Goal: Task Accomplishment & Management: Manage account settings

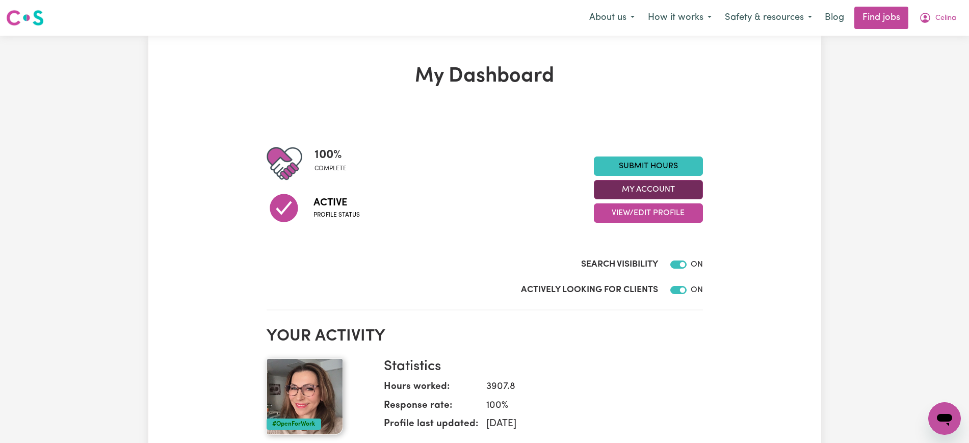
click at [618, 184] on button "My Account" at bounding box center [648, 189] width 109 height 19
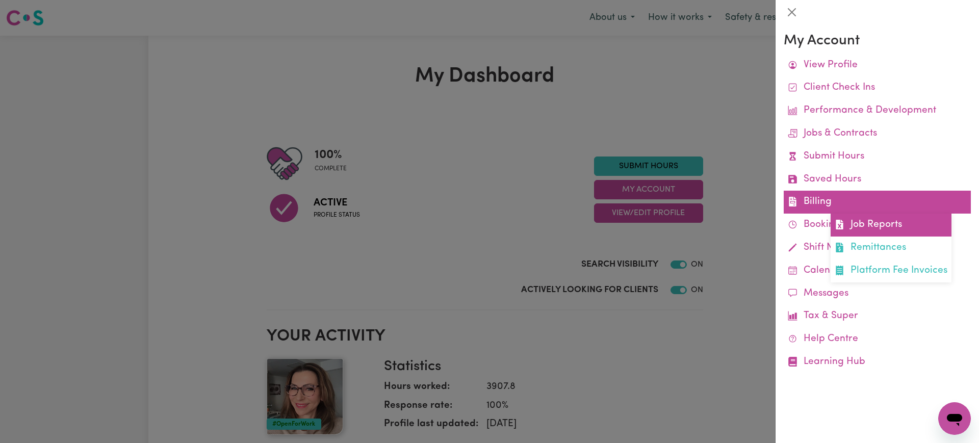
click at [857, 222] on link "Job Reports" at bounding box center [890, 225] width 121 height 23
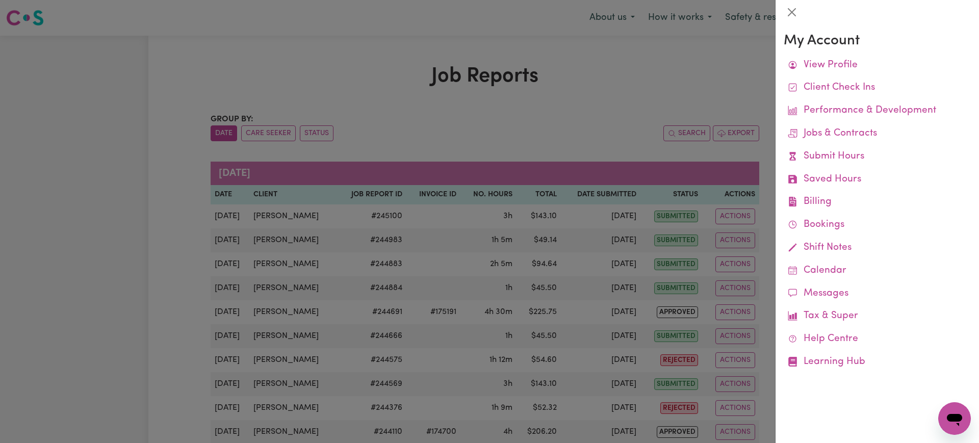
click at [536, 131] on div at bounding box center [489, 221] width 979 height 443
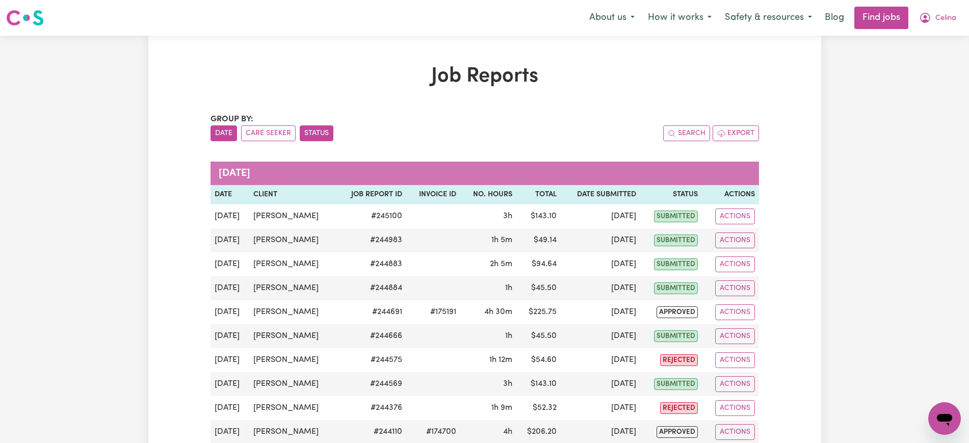
click at [327, 131] on button "Status" at bounding box center [317, 133] width 34 height 16
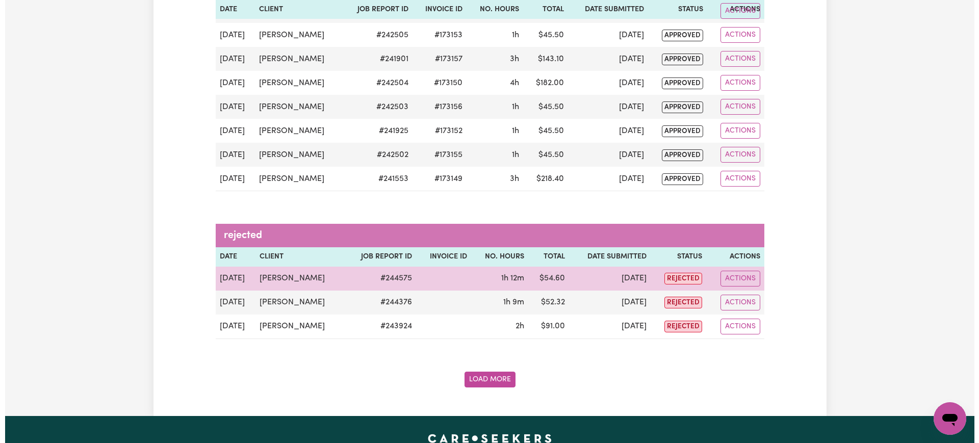
scroll to position [1219, 0]
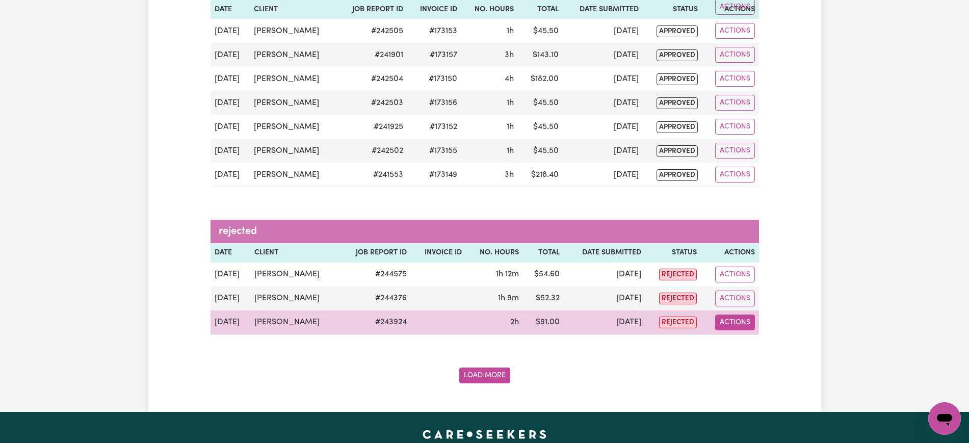
click at [732, 322] on button "Actions" at bounding box center [735, 323] width 40 height 16
click at [736, 365] on link "Delete" at bounding box center [760, 366] width 87 height 20
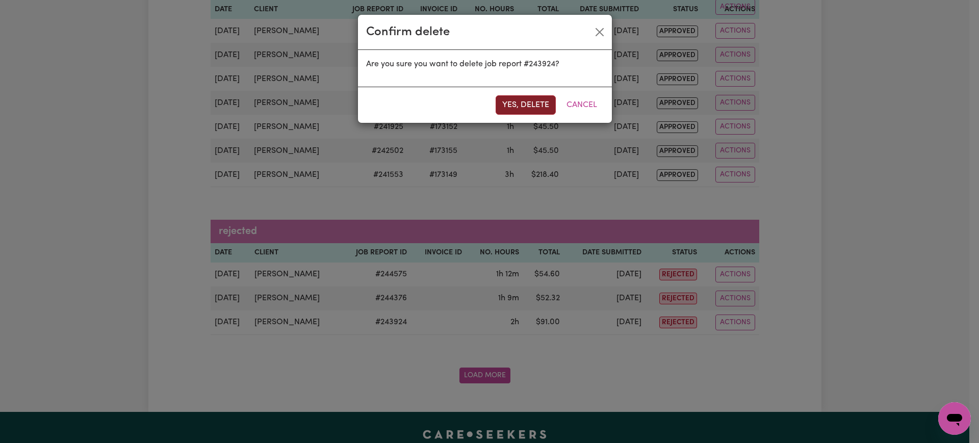
drag, startPoint x: 524, startPoint y: 107, endPoint x: 723, endPoint y: 262, distance: 253.2
click at [524, 106] on button "Yes, delete" at bounding box center [526, 104] width 60 height 19
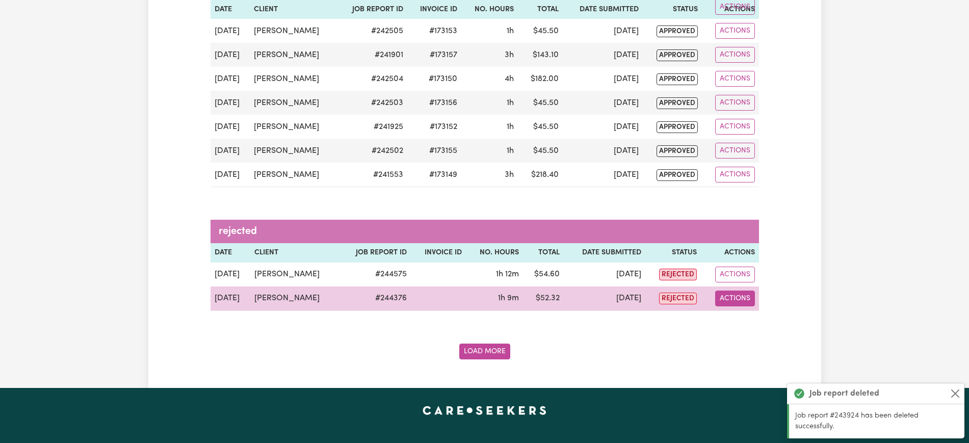
click at [726, 298] on button "Actions" at bounding box center [735, 299] width 40 height 16
click at [743, 323] on link "View Job Report" at bounding box center [761, 322] width 87 height 20
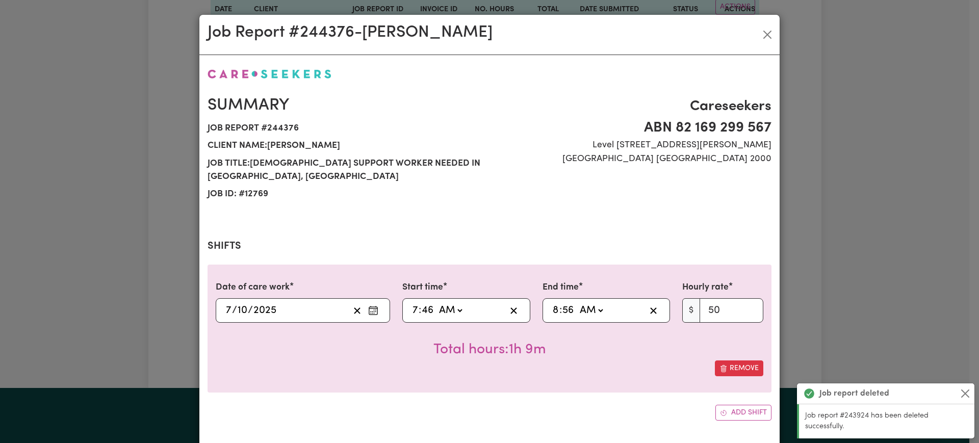
select select "50-Weekday"
click at [412, 303] on input "7" at bounding box center [415, 310] width 7 height 15
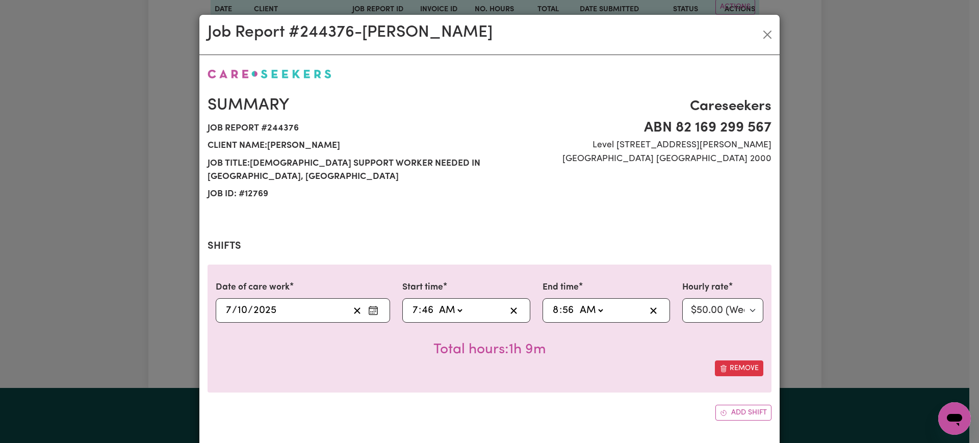
type input "08:46"
type input "8"
type input "08:00"
type input "0"
type input "09:56"
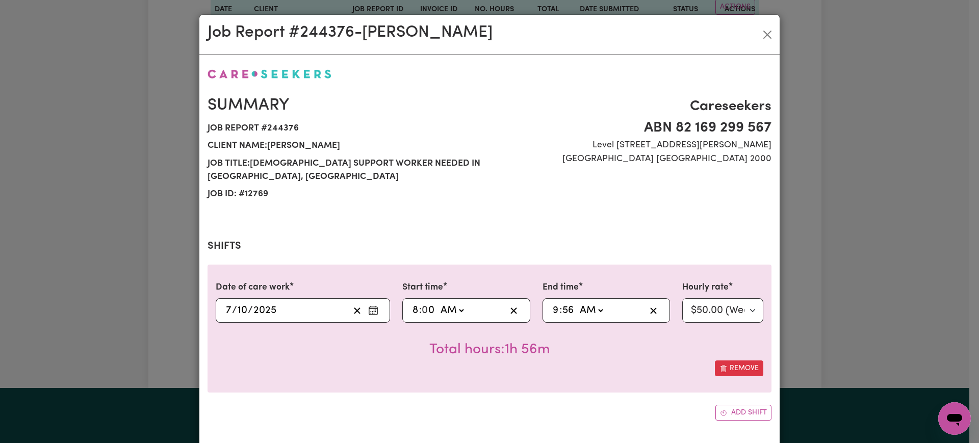
type input "9"
type input "09:00"
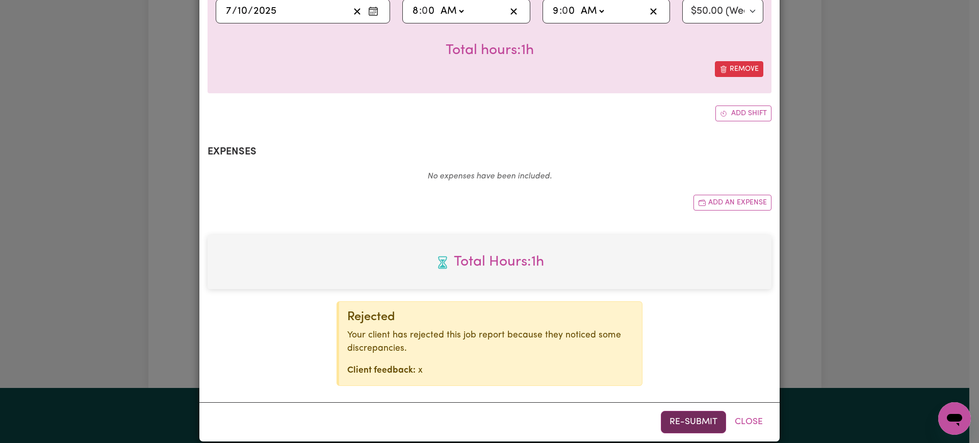
type input "0"
click at [675, 411] on button "Re-submit" at bounding box center [693, 422] width 65 height 22
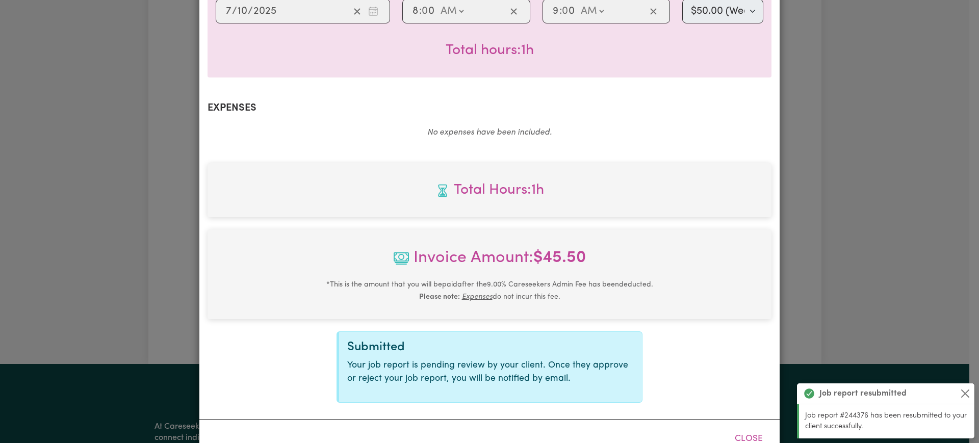
click at [941, 250] on div "Job Report # 244376 - [PERSON_NAME] Summary Job report # 244376 Client name: [P…" at bounding box center [489, 221] width 979 height 443
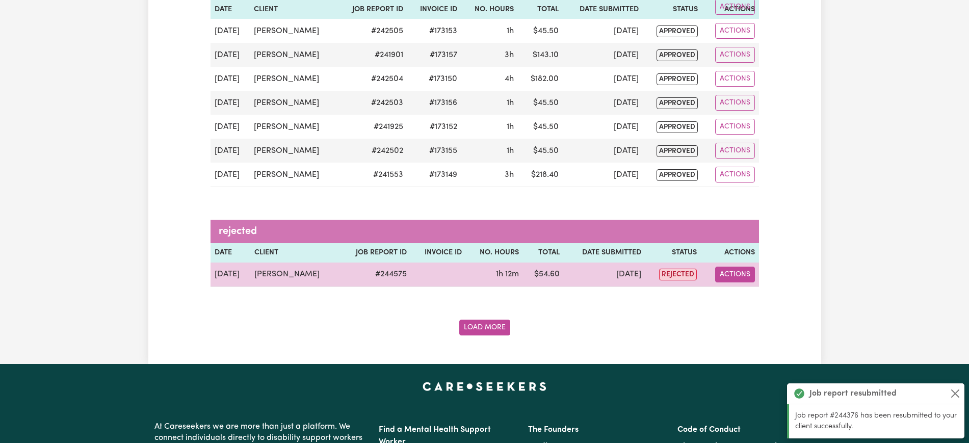
click at [733, 279] on button "Actions" at bounding box center [735, 275] width 40 height 16
click at [746, 294] on link "View Job Report" at bounding box center [761, 298] width 87 height 20
select select "50-Weekday"
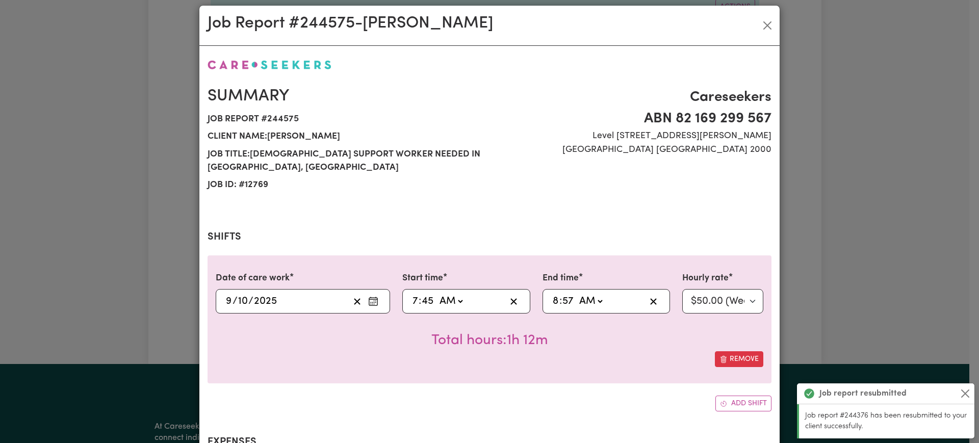
scroll to position [10, 0]
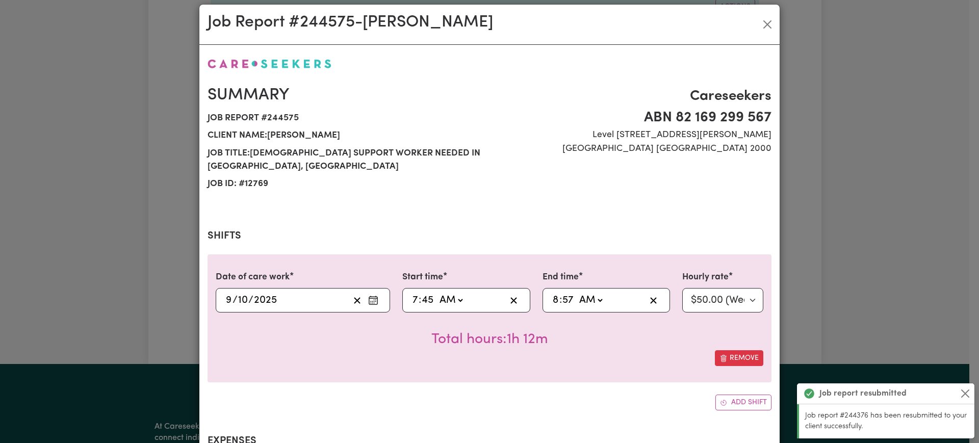
click at [553, 293] on input "8" at bounding box center [555, 300] width 7 height 15
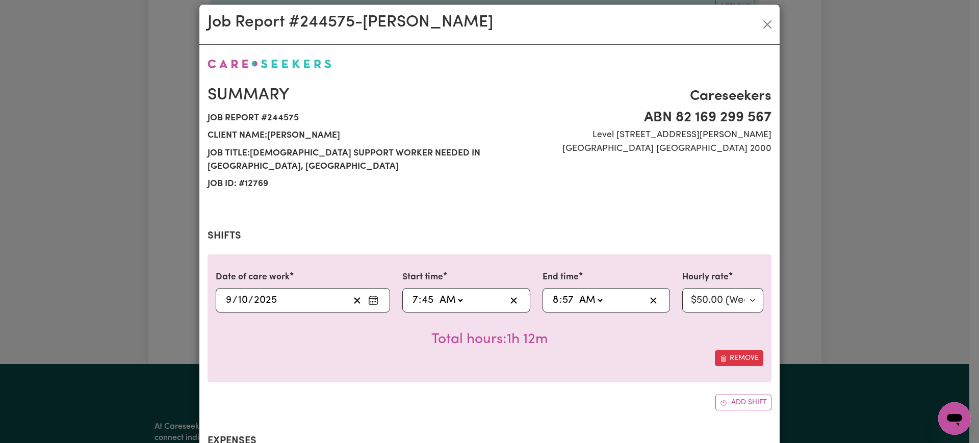
drag, startPoint x: 561, startPoint y: 291, endPoint x: 618, endPoint y: 276, distance: 58.5
click at [562, 293] on input "57" at bounding box center [568, 300] width 12 height 15
type input "08:04"
type input "4"
type input "08:45"
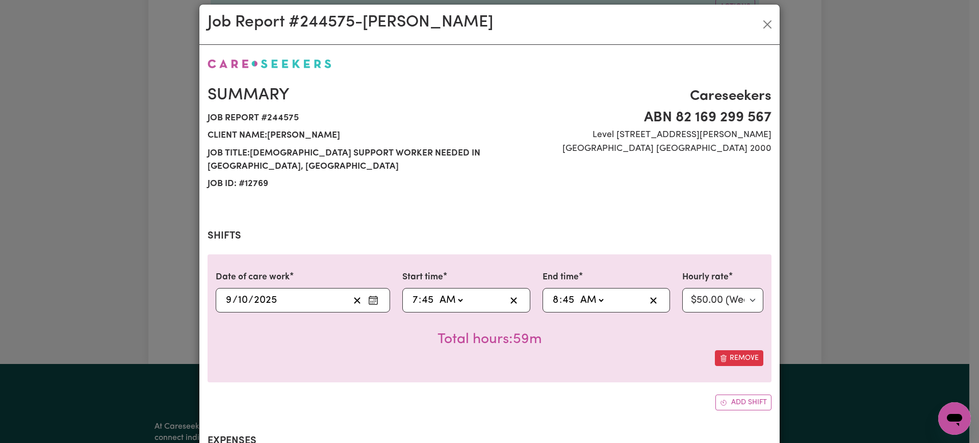
type input "45"
drag, startPoint x: 618, startPoint y: 347, endPoint x: 624, endPoint y: 347, distance: 6.1
click at [617, 350] on div "Remove" at bounding box center [490, 358] width 548 height 16
drag, startPoint x: 561, startPoint y: 291, endPoint x: 611, endPoint y: 287, distance: 50.7
click at [562, 293] on input "45" at bounding box center [568, 300] width 13 height 15
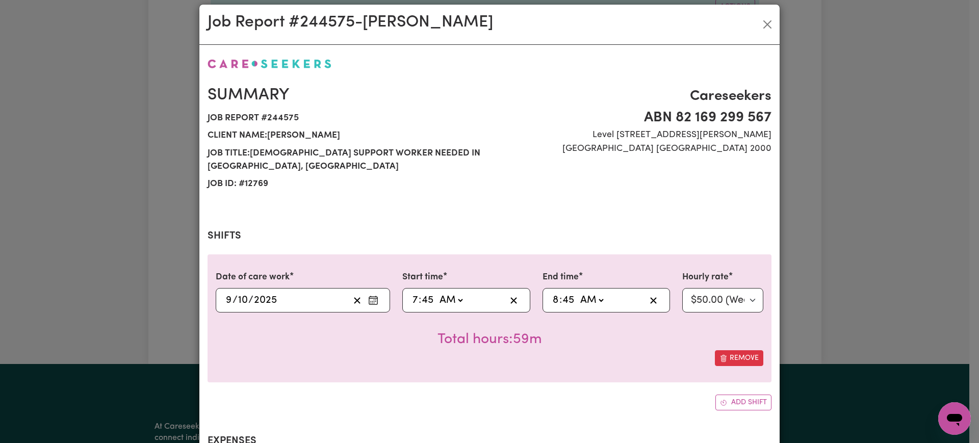
type input "08:04"
type input "4"
type input "08:46"
type input "46"
click at [601, 350] on div "Remove" at bounding box center [490, 358] width 548 height 16
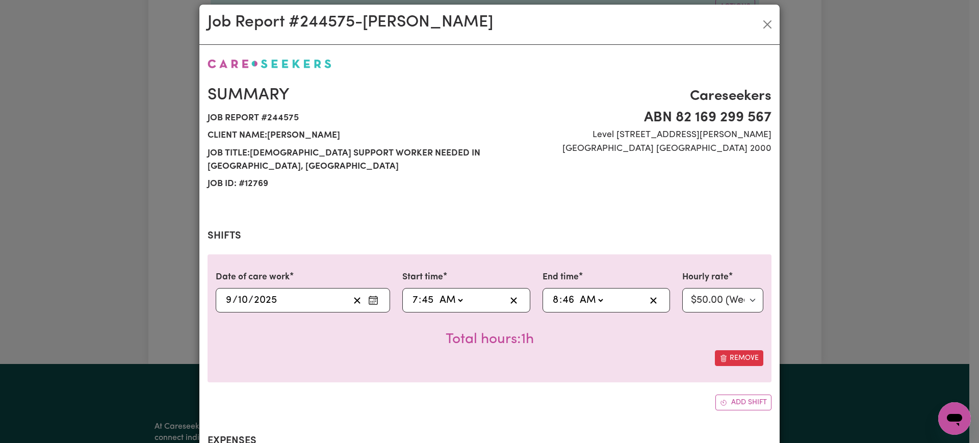
click at [564, 293] on input "46" at bounding box center [568, 300] width 13 height 15
type input "08:04"
type input "4"
type input "08:45"
type input "45"
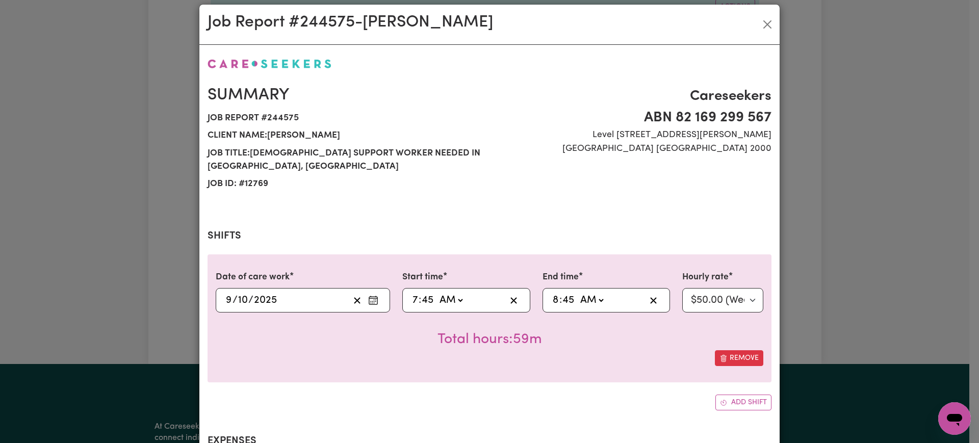
click at [552, 293] on input "8" at bounding box center [555, 300] width 7 height 15
type input "09:45"
type input "9"
type input "09:00"
type input "0"
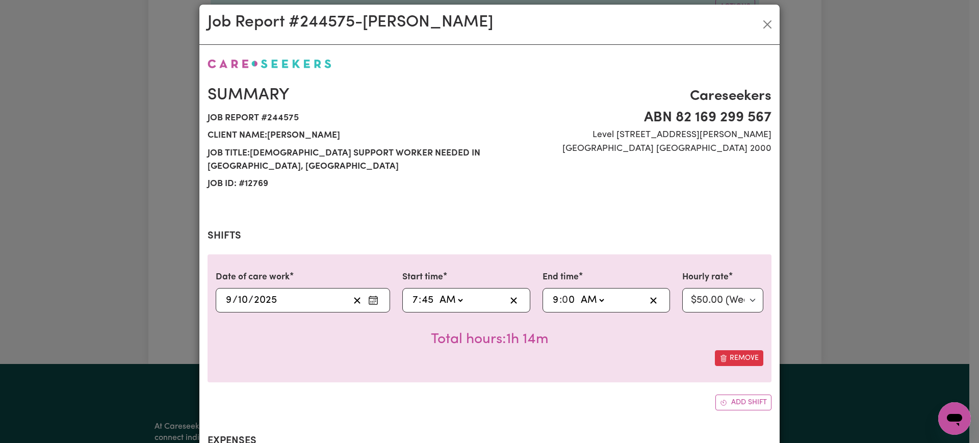
type input "09:04"
type input "4"
type input "09:45"
type input "45"
click at [427, 293] on input "45" at bounding box center [427, 300] width 13 height 15
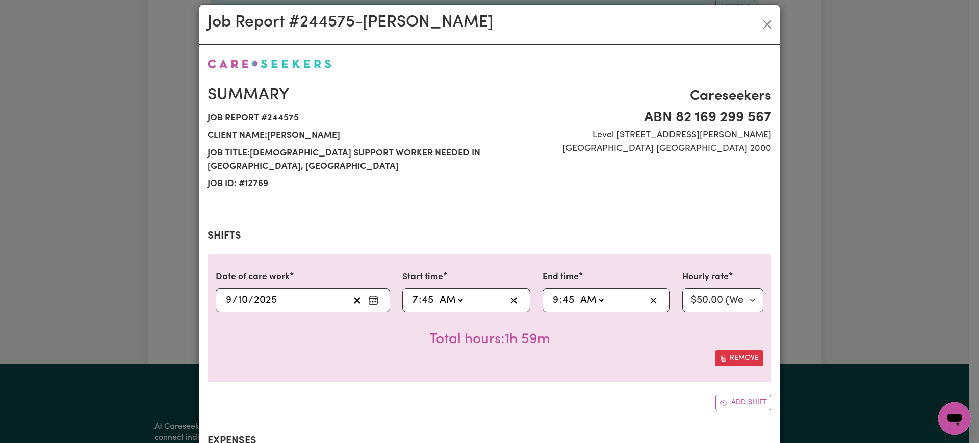
type input "07:04"
type input "4"
type input "07:46"
type input "46"
type input "09:04"
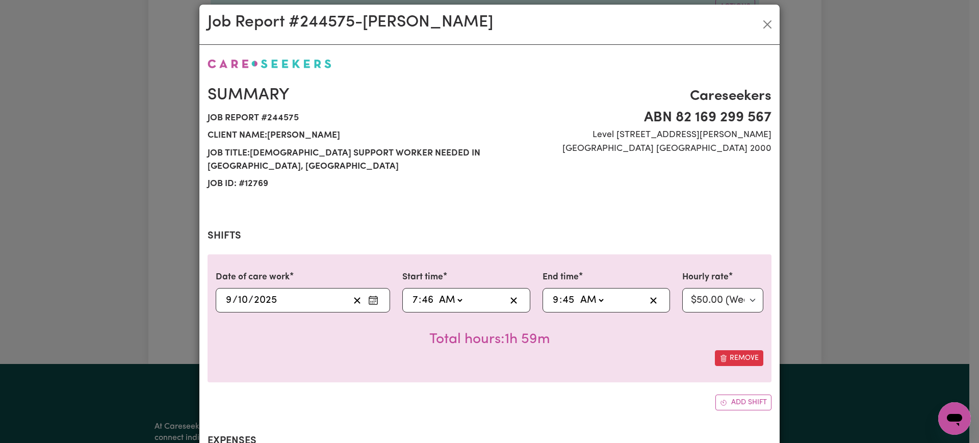
type input "4"
type input "09:46"
type input "46"
type input "09:04"
type input "4"
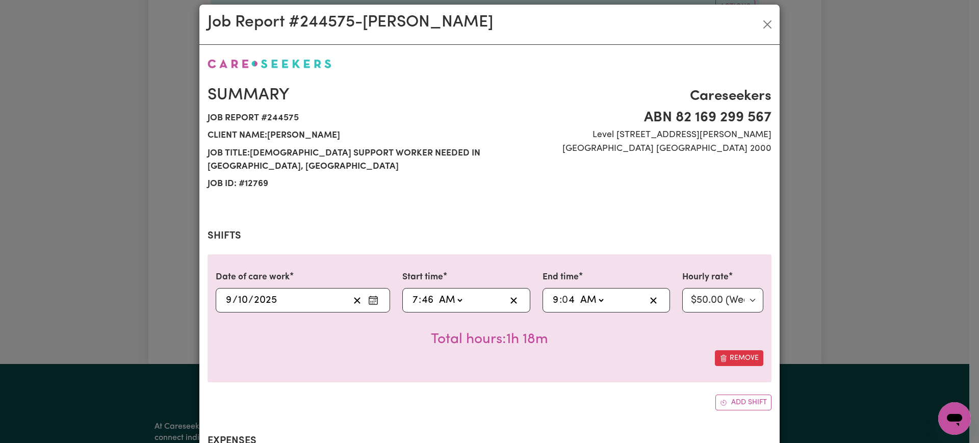
type input "09:44"
type input "44"
type input "09:04"
type input "4"
type input "09:45"
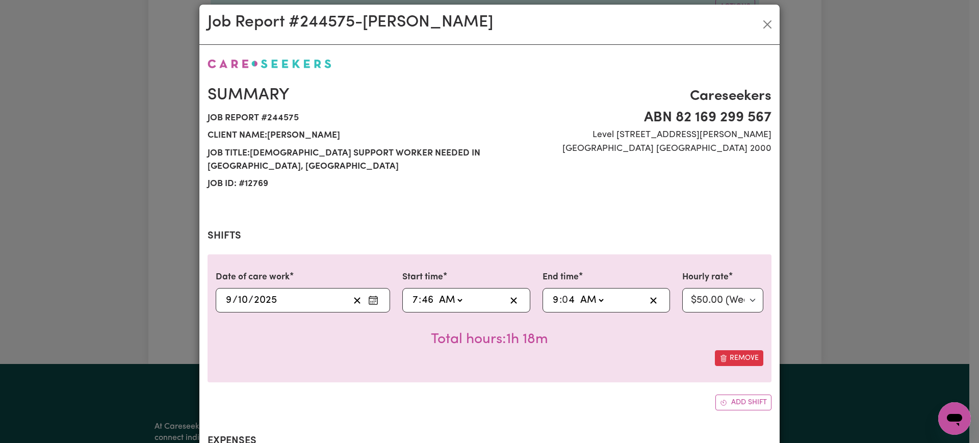
type input "45"
click at [423, 293] on input "46" at bounding box center [427, 300] width 13 height 15
type input "07:04"
type input "4"
type input "07:45"
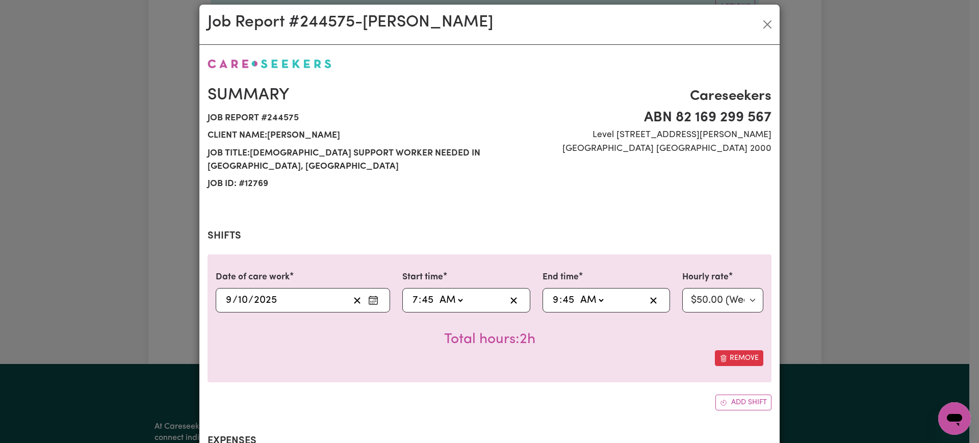
type input "45"
click at [538, 350] on div "Remove" at bounding box center [490, 358] width 548 height 16
click at [552, 293] on input "9" at bounding box center [555, 300] width 7 height 15
type input "08:45"
type input "8"
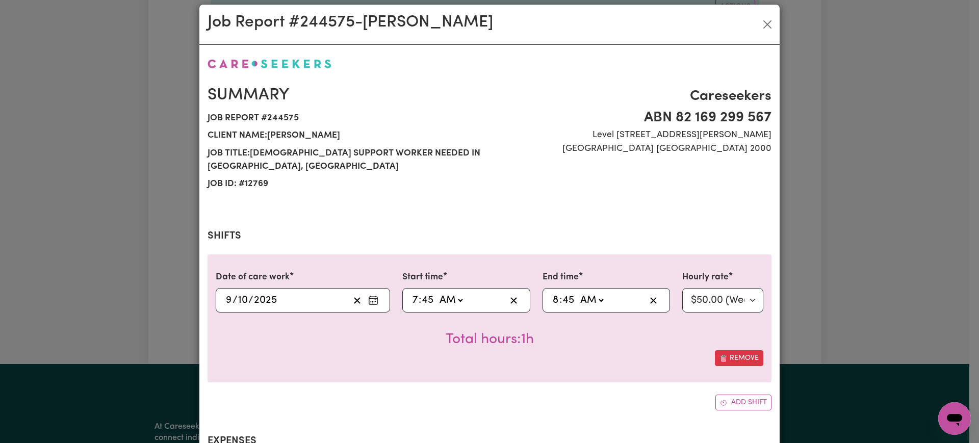
scroll to position [299, 0]
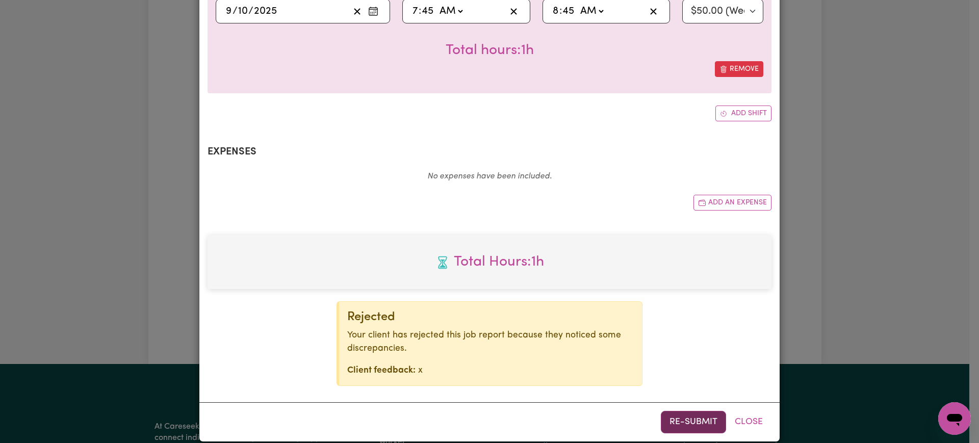
click at [706, 411] on button "Re-submit" at bounding box center [693, 422] width 65 height 22
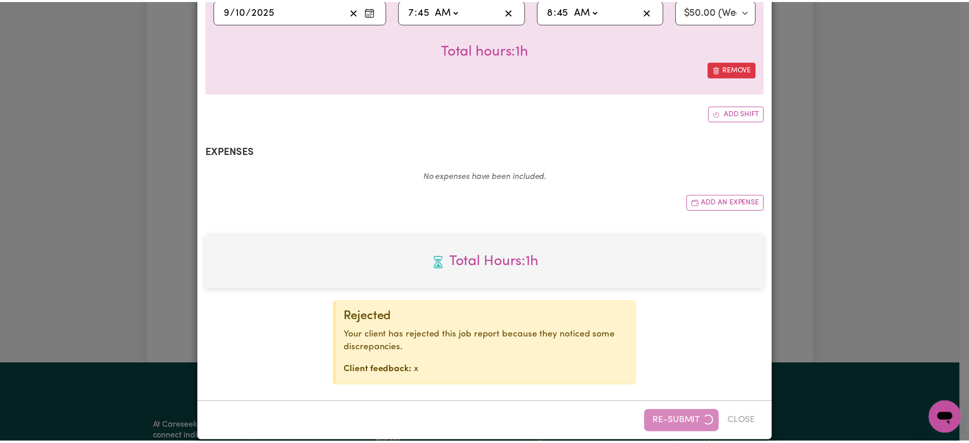
scroll to position [1267, 0]
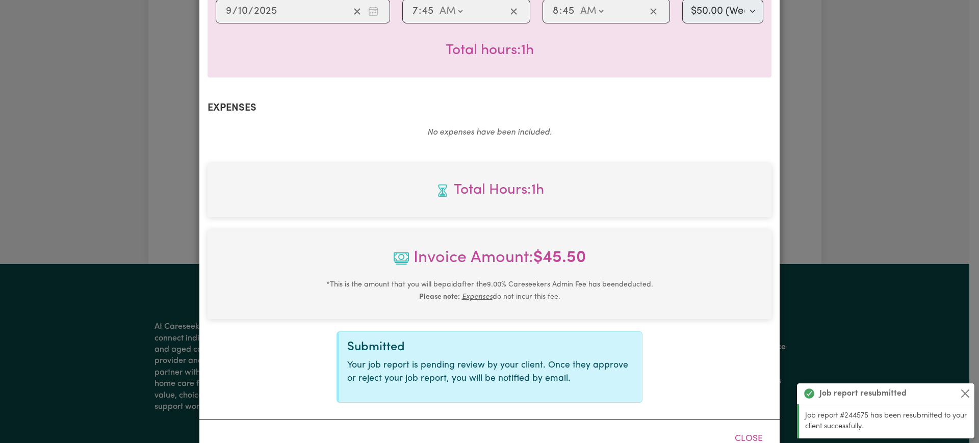
click at [894, 144] on div "Job Report # 244575 - [PERSON_NAME] Summary Job report # 244575 Client name: [P…" at bounding box center [489, 221] width 979 height 443
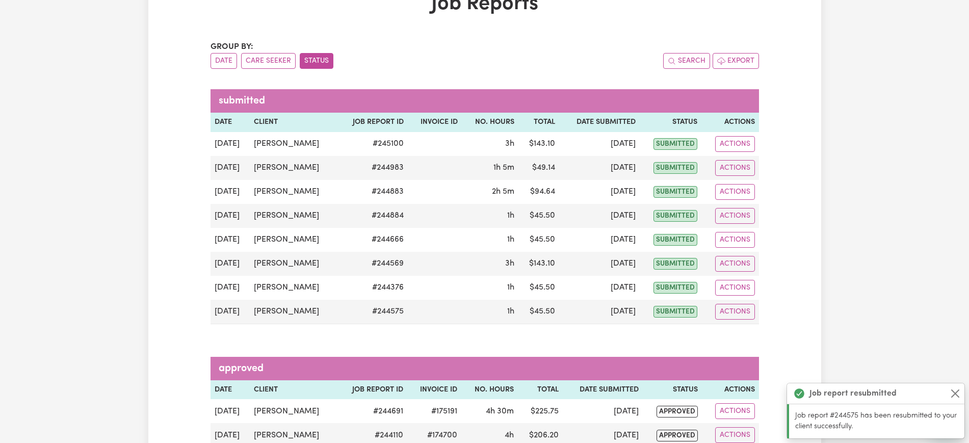
scroll to position [0, 0]
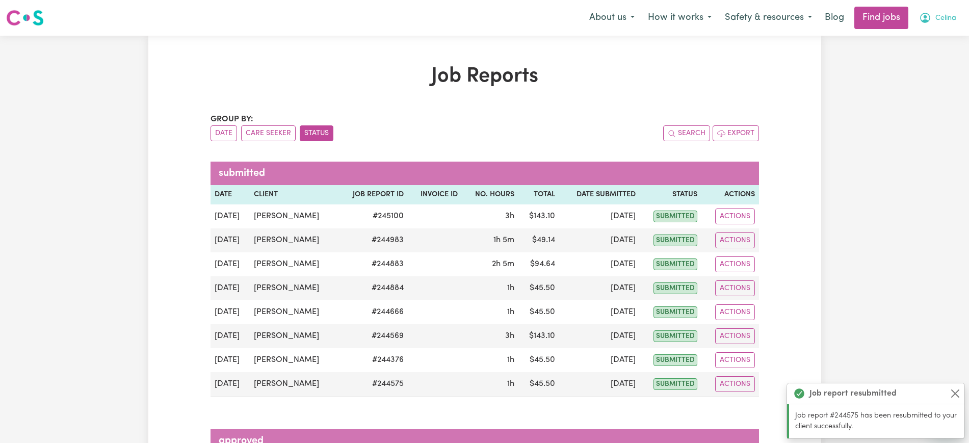
click at [930, 24] on icon "My Account" at bounding box center [925, 18] width 12 height 12
click at [929, 74] on link "Logout" at bounding box center [922, 77] width 81 height 19
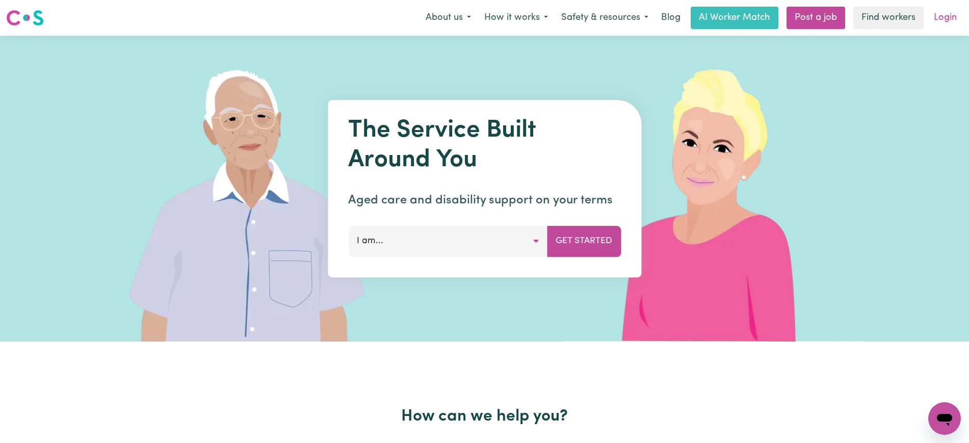
click at [949, 15] on link "Login" at bounding box center [945, 18] width 35 height 22
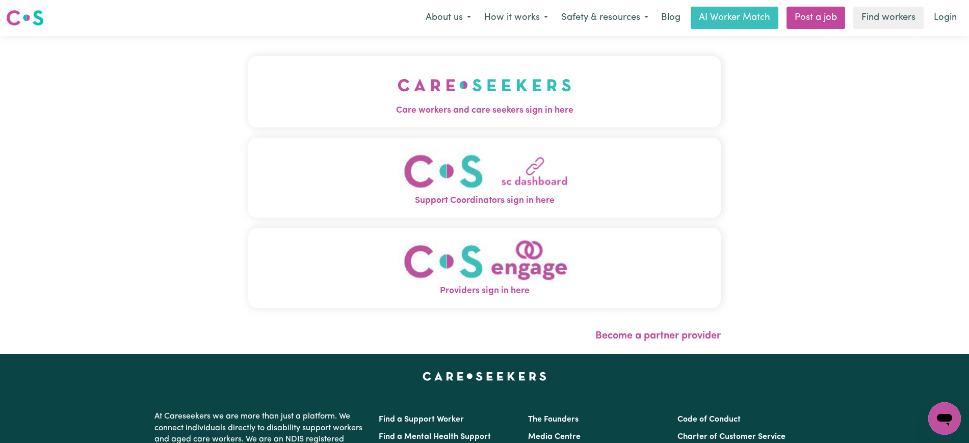
click at [653, 100] on button "Care workers and care seekers sign in here" at bounding box center [484, 91] width 473 height 71
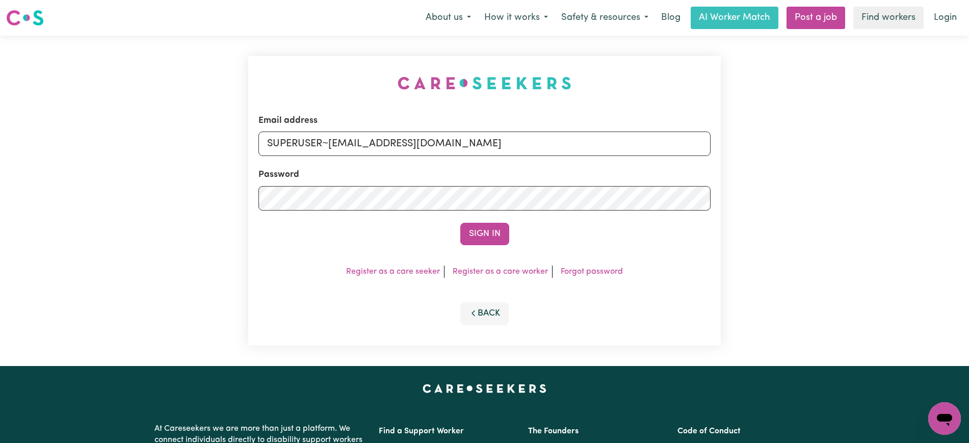
click at [245, 79] on div "Email address SUPERUSER~[EMAIL_ADDRESS][DOMAIN_NAME] Password Sign In Register …" at bounding box center [484, 201] width 485 height 330
drag, startPoint x: 331, startPoint y: 140, endPoint x: 970, endPoint y: 184, distance: 639.8
click at [969, 171] on html "Menu About us How it works Safety & resources Blog AI Worker Match Post a job F…" at bounding box center [484, 386] width 969 height 772
type input "[EMAIL_ADDRESS][DOMAIN_NAME]"
click at [460, 223] on button "Sign In" at bounding box center [484, 234] width 49 height 22
